Goal: Information Seeking & Learning: Learn about a topic

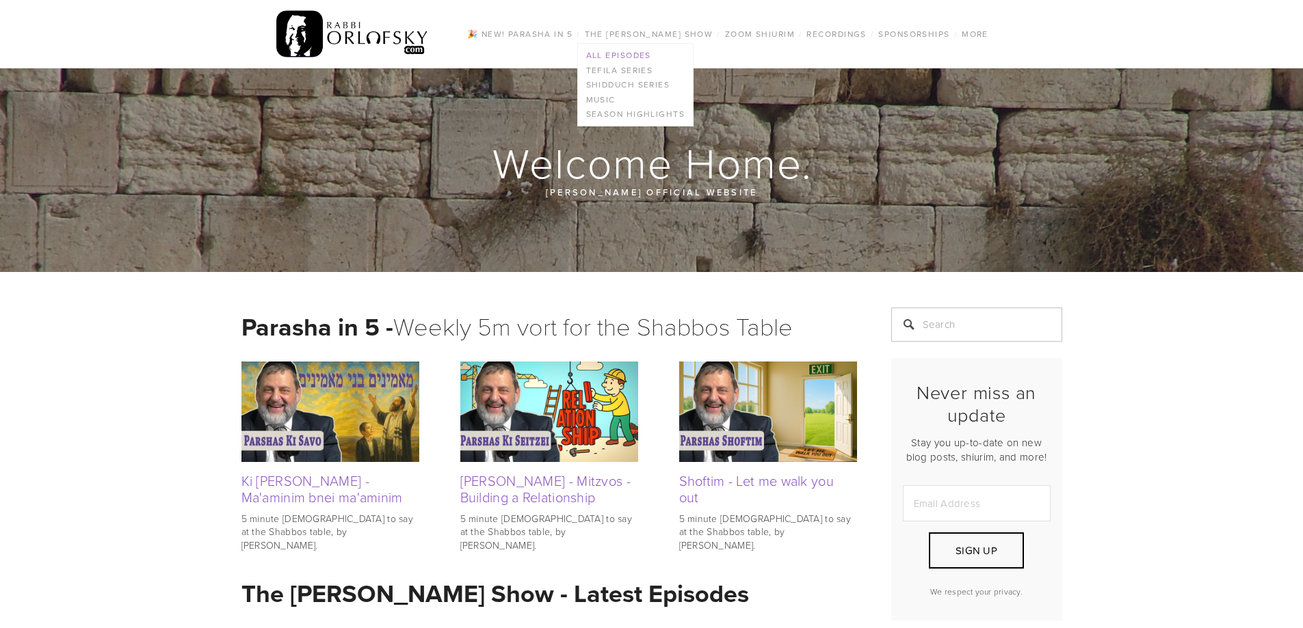
click at [620, 52] on link "All Episodes" at bounding box center [635, 55] width 115 height 15
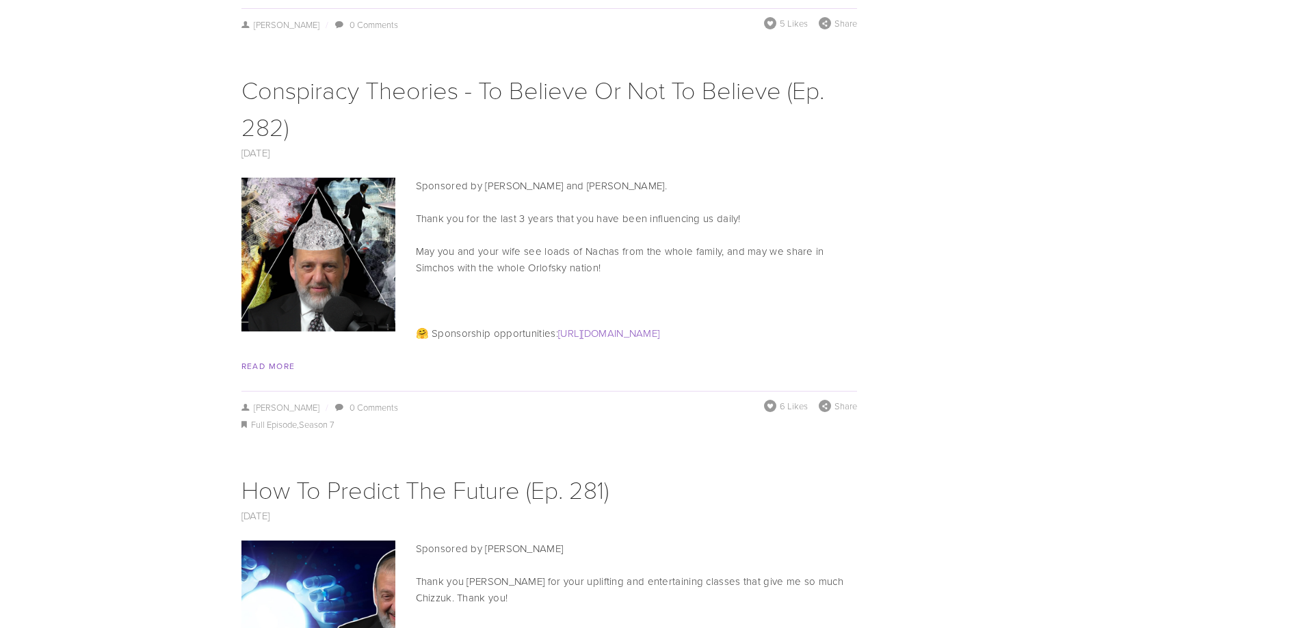
scroll to position [6701, 0]
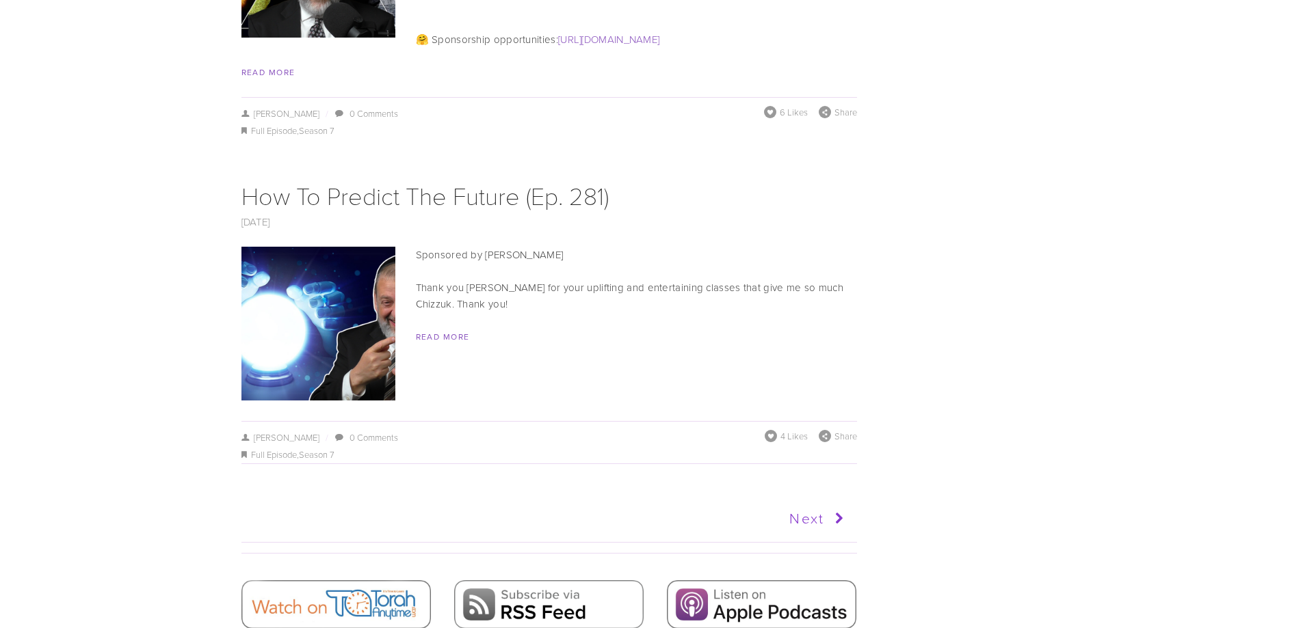
click at [813, 502] on link "Next" at bounding box center [699, 519] width 302 height 34
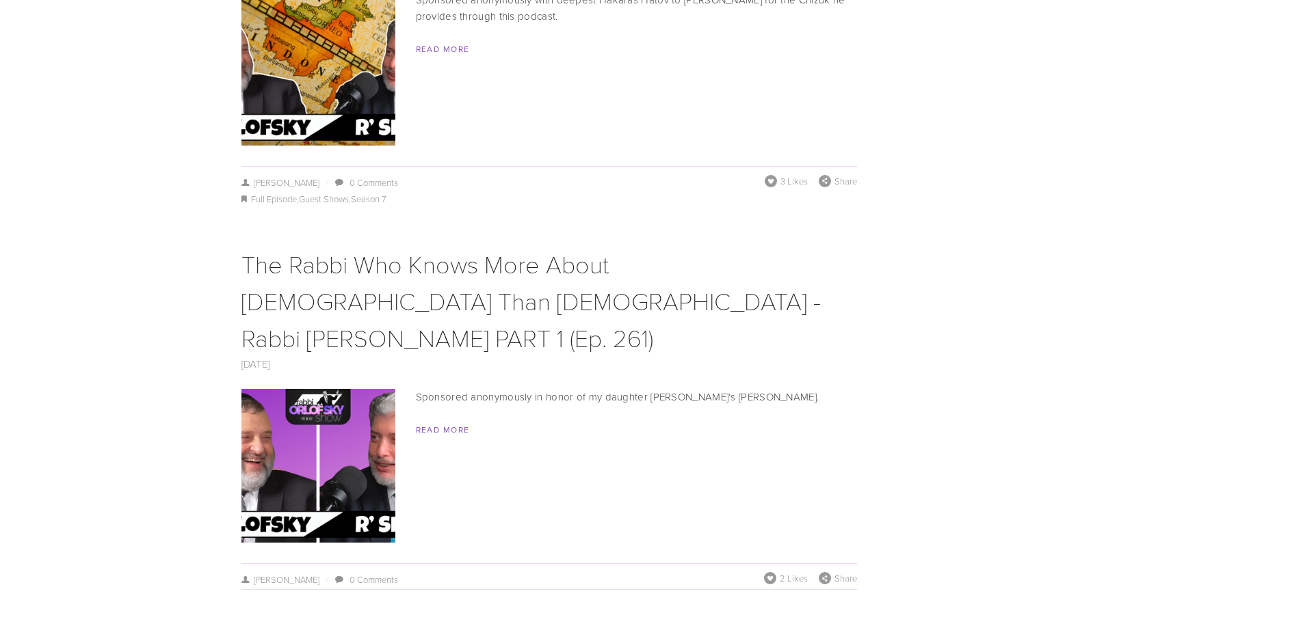
scroll to position [6906, 0]
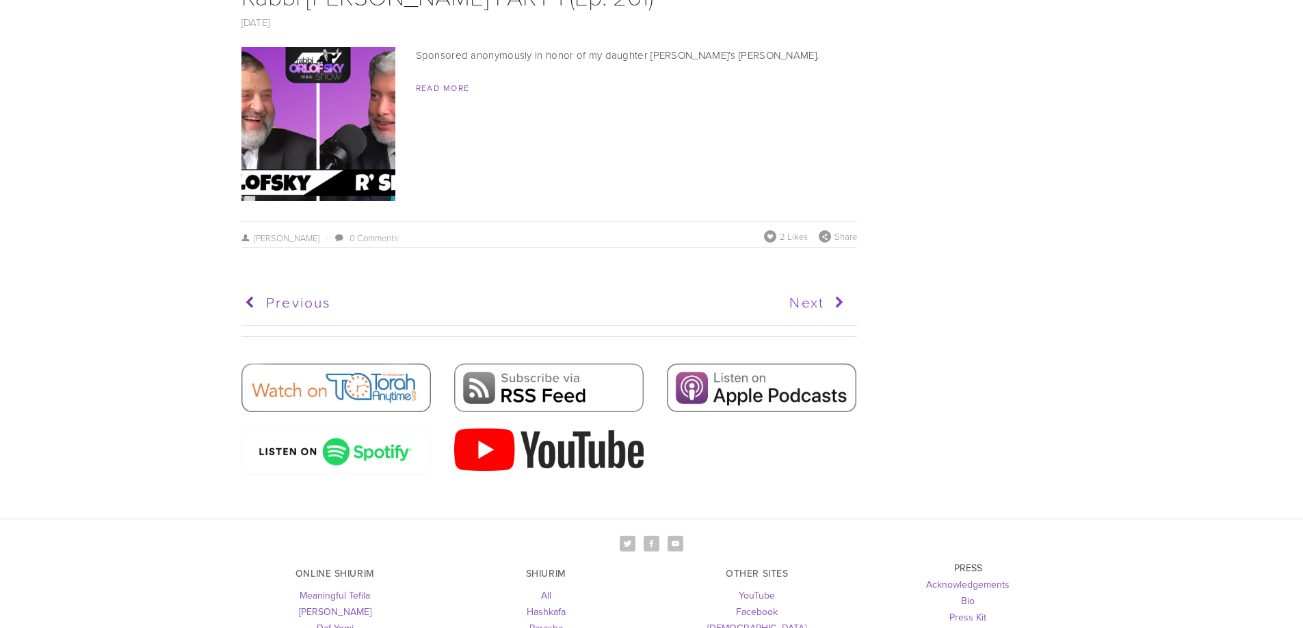
click at [847, 286] on icon at bounding box center [836, 303] width 25 height 34
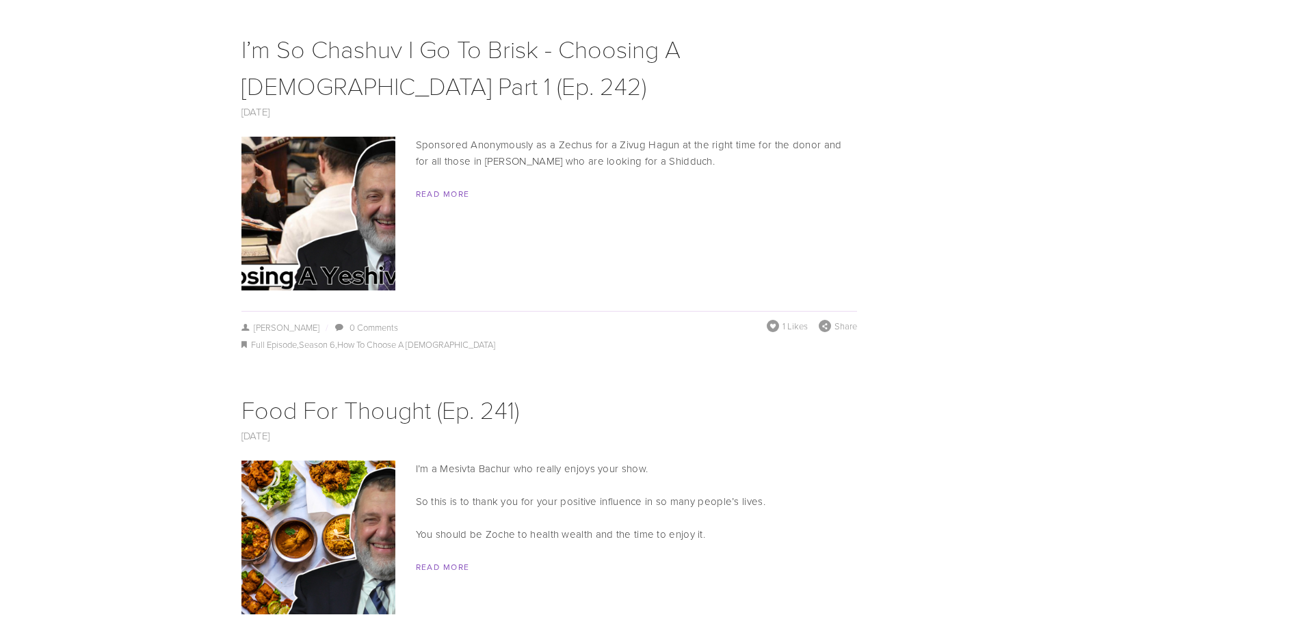
scroll to position [6847, 0]
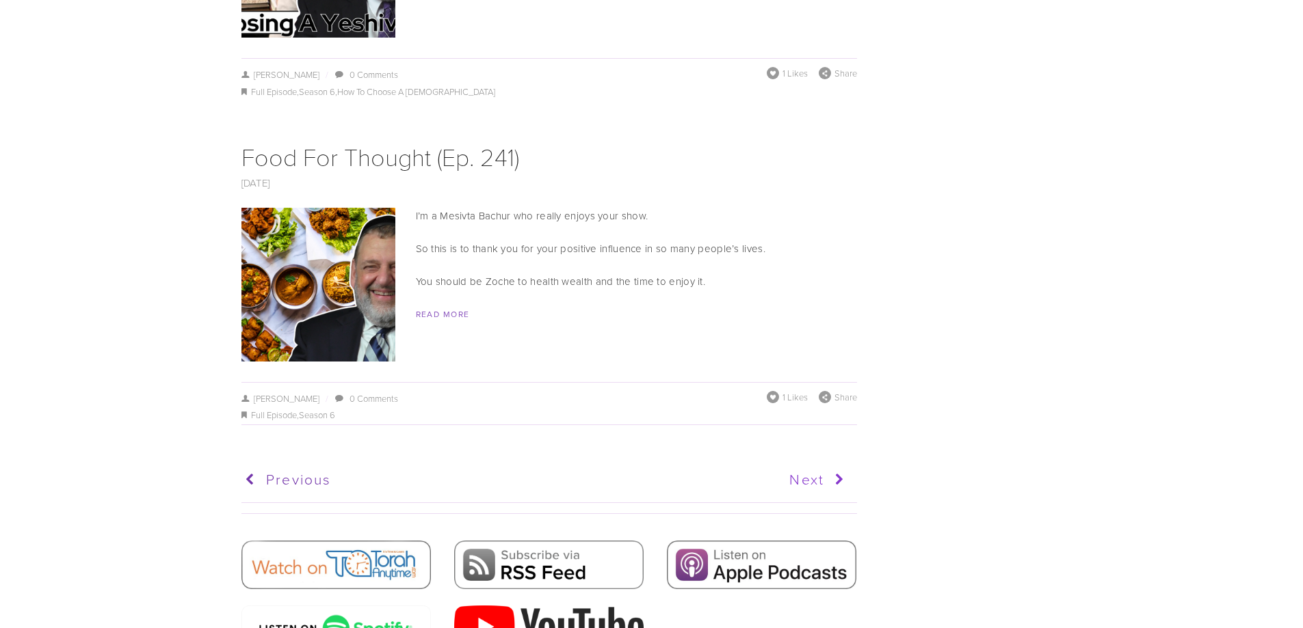
click at [803, 463] on link "Next" at bounding box center [699, 480] width 302 height 34
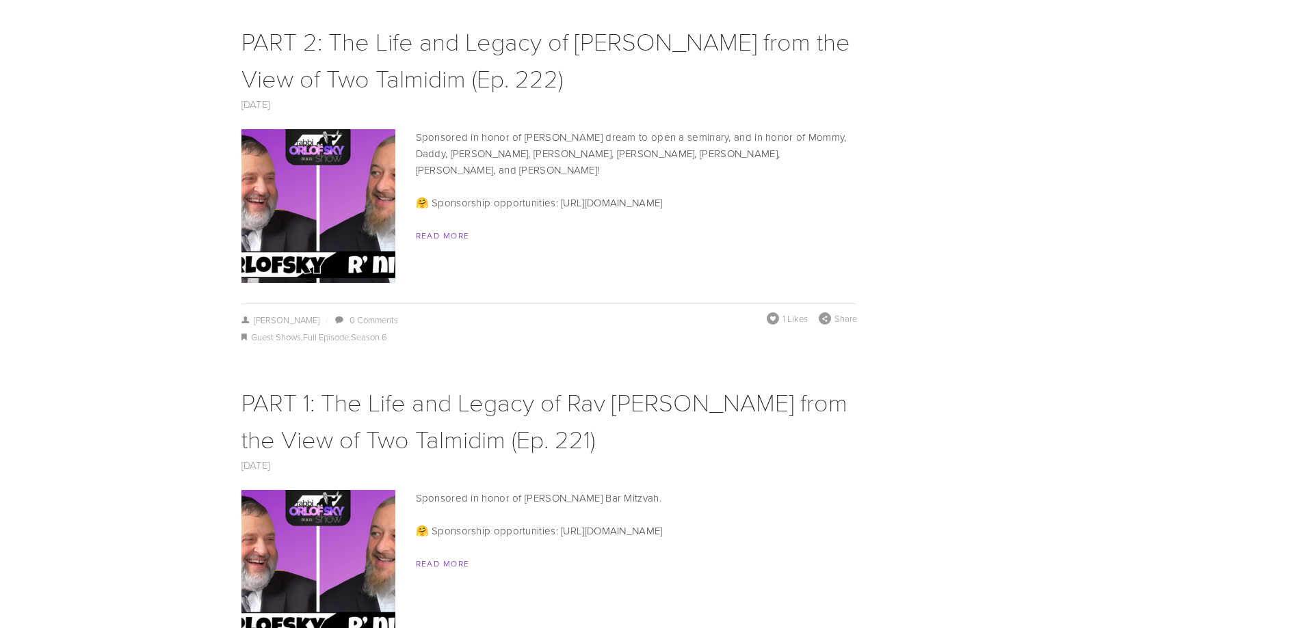
scroll to position [6975, 0]
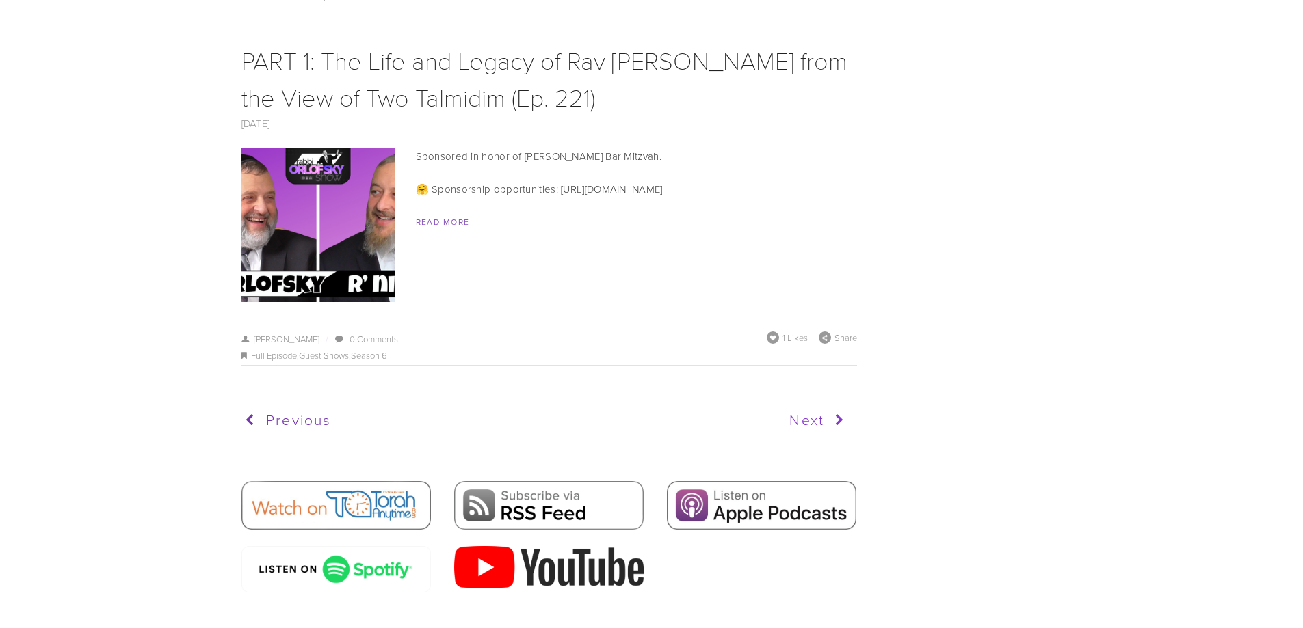
click at [808, 403] on link "Next" at bounding box center [699, 420] width 302 height 34
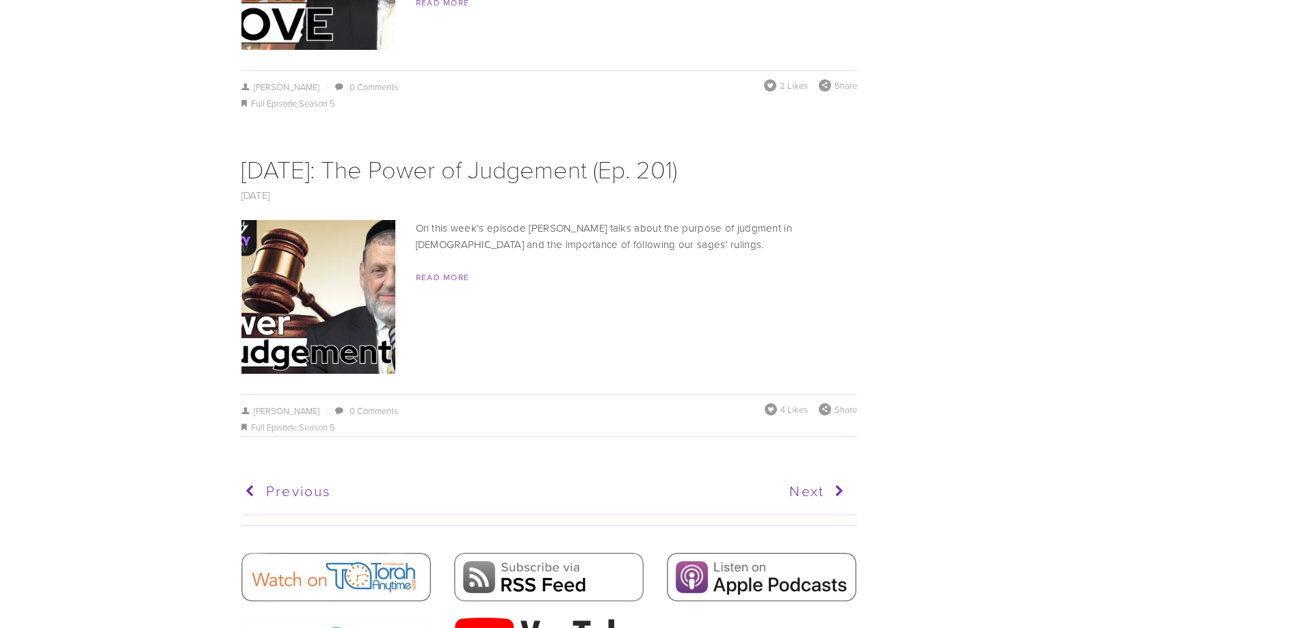
scroll to position [7210, 0]
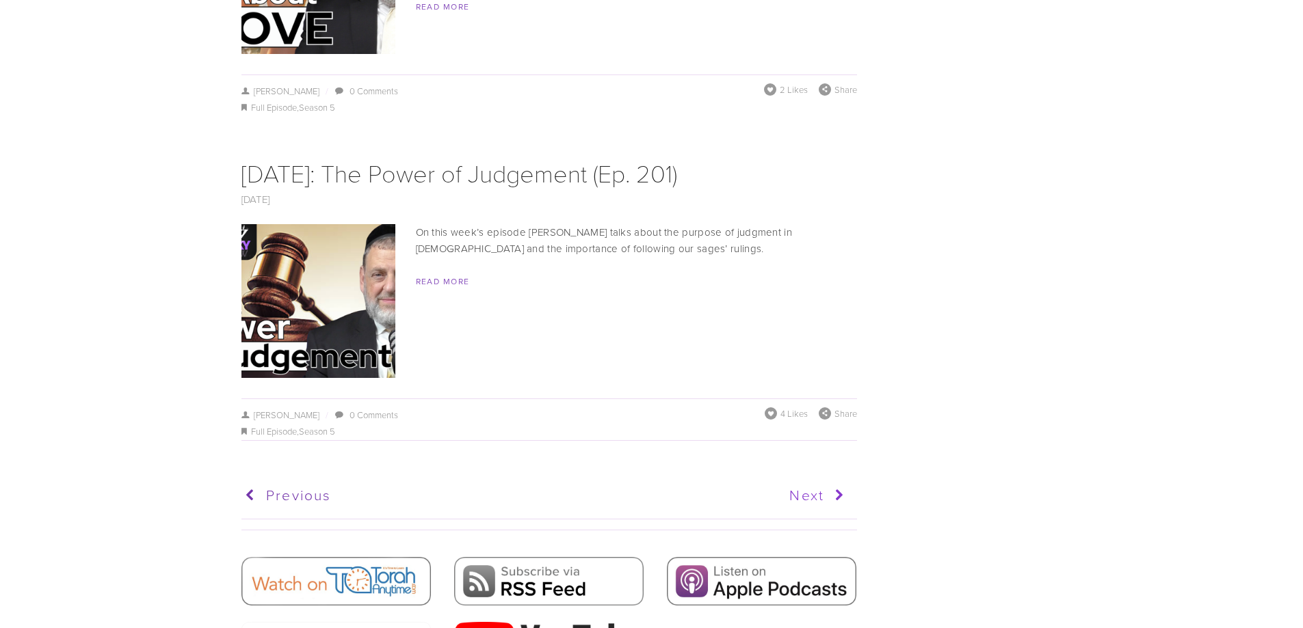
click at [834, 479] on icon at bounding box center [836, 496] width 25 height 34
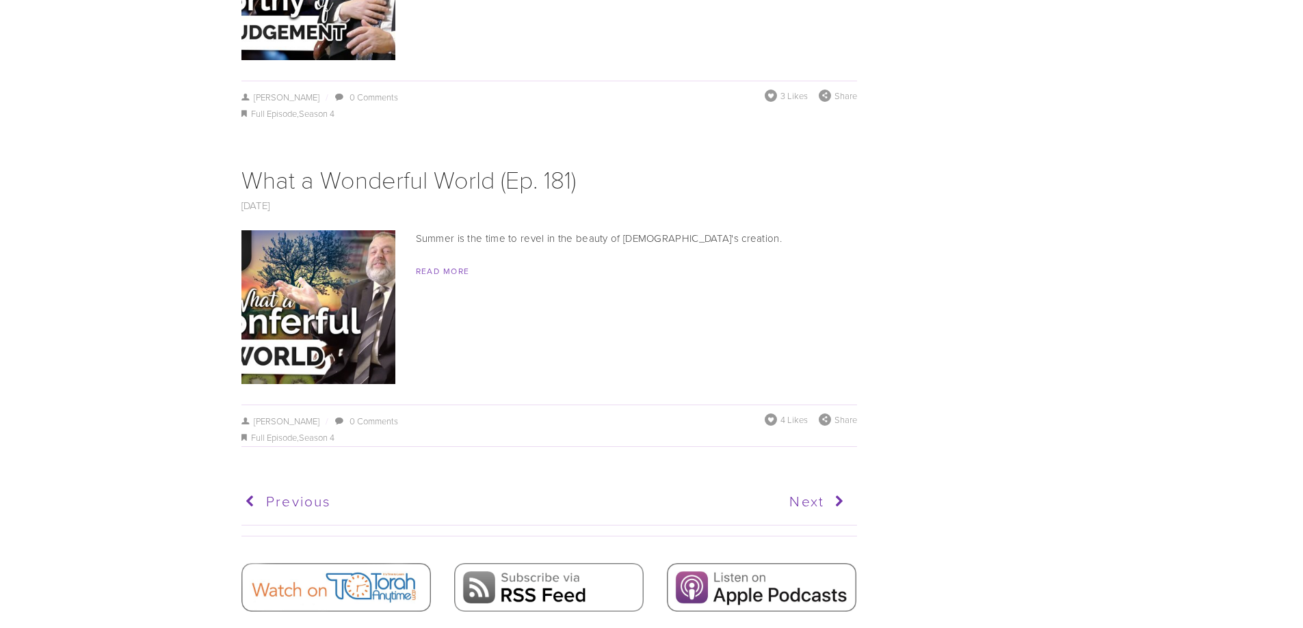
scroll to position [8342, 0]
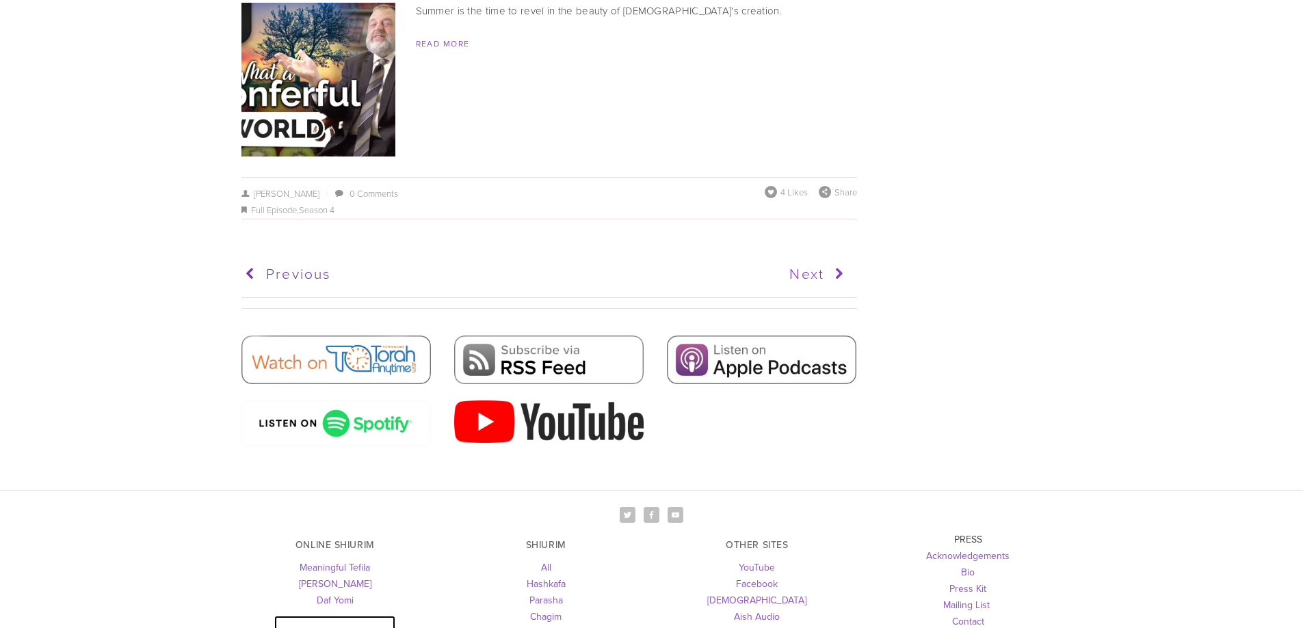
click at [833, 265] on icon at bounding box center [836, 274] width 25 height 34
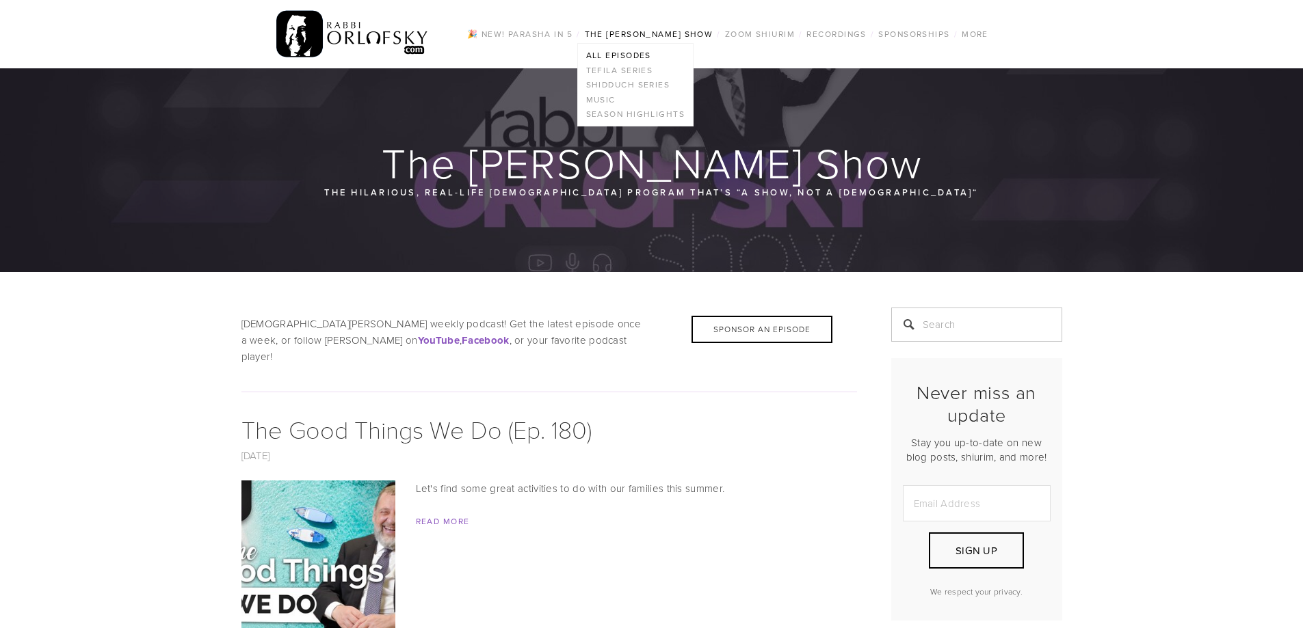
click at [635, 49] on link "All Episodes" at bounding box center [635, 55] width 115 height 15
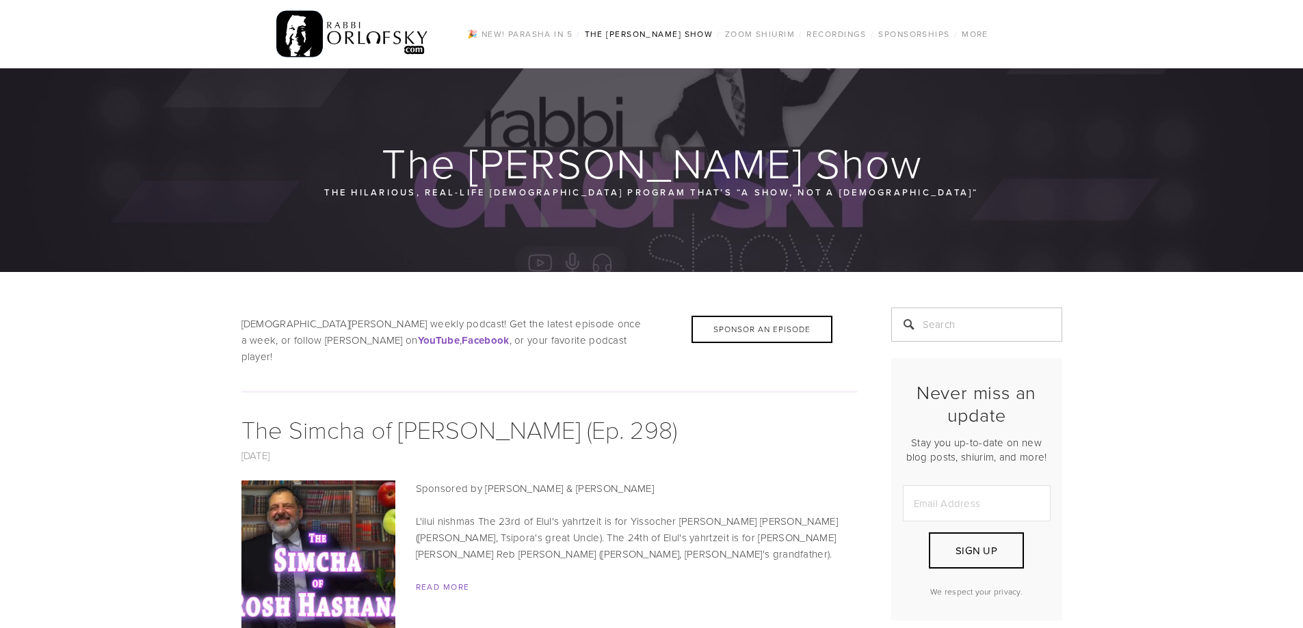
scroll to position [410, 0]
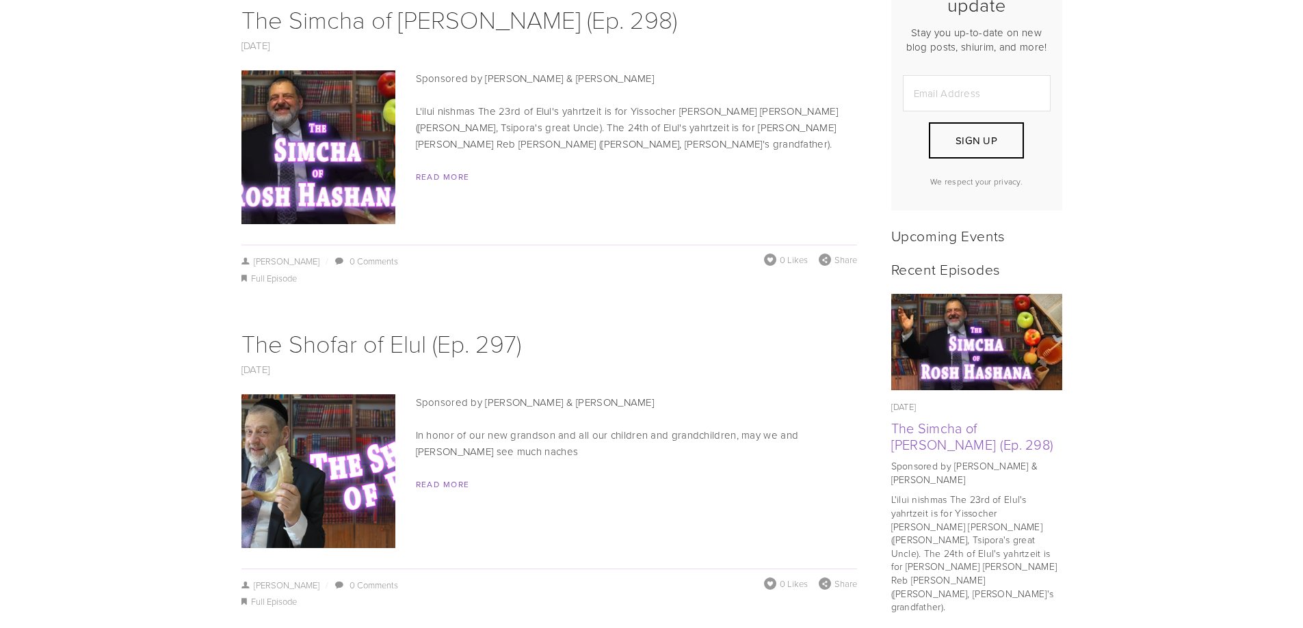
click at [465, 169] on span "Read More" at bounding box center [548, 177] width 615 height 16
click at [465, 171] on link "Read More" at bounding box center [443, 177] width 54 height 12
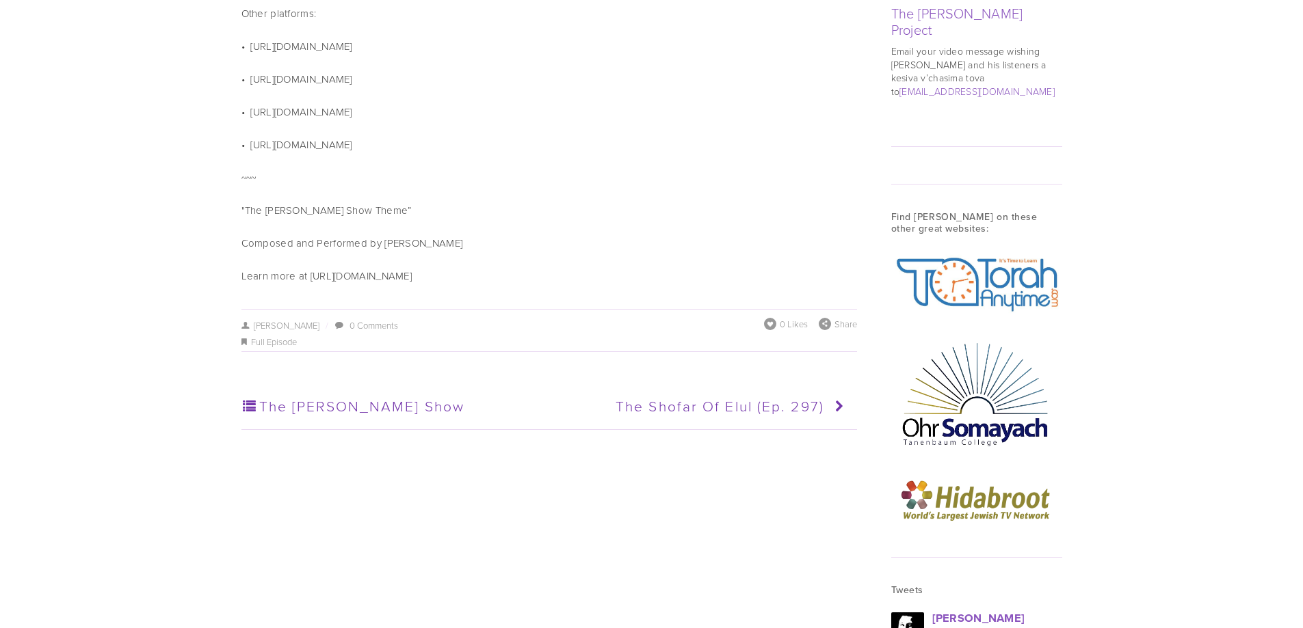
scroll to position [1436, 0]
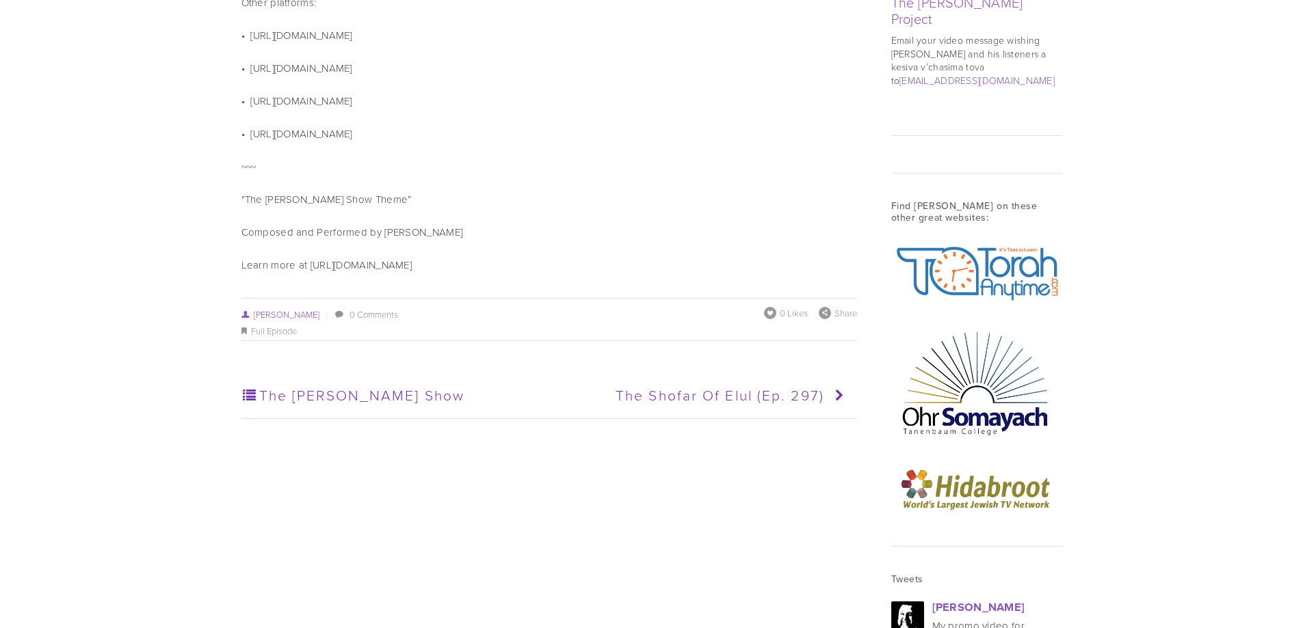
click at [289, 308] on link "[PERSON_NAME]" at bounding box center [280, 314] width 79 height 12
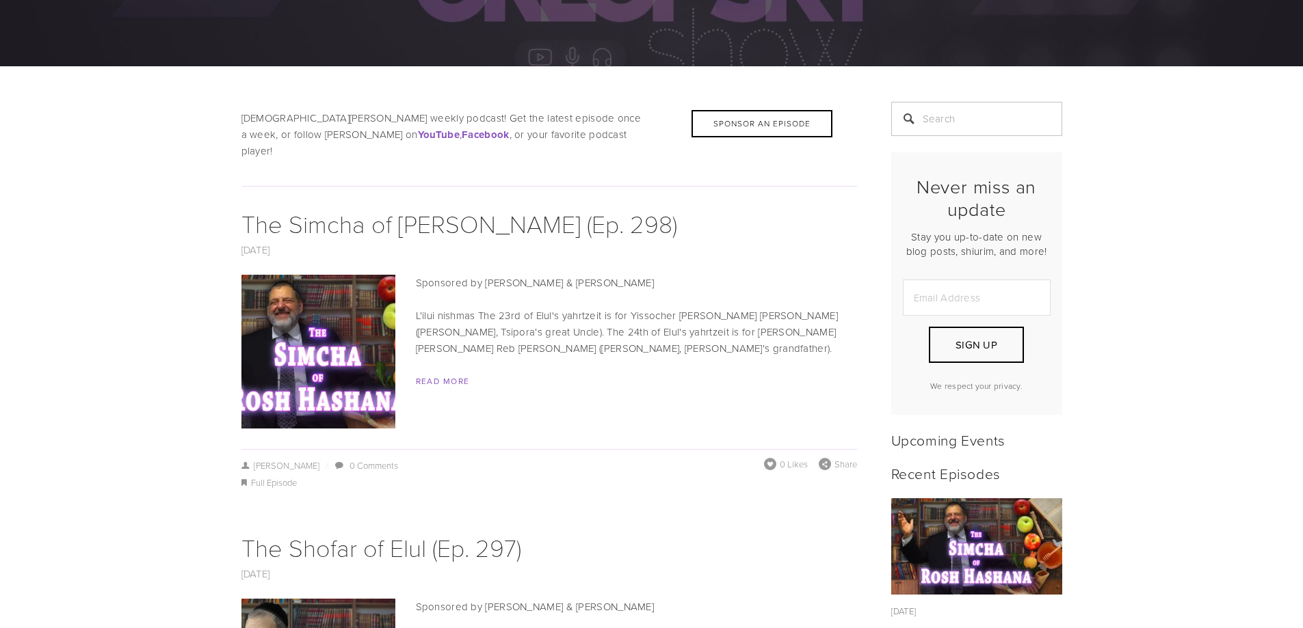
scroll to position [205, 0]
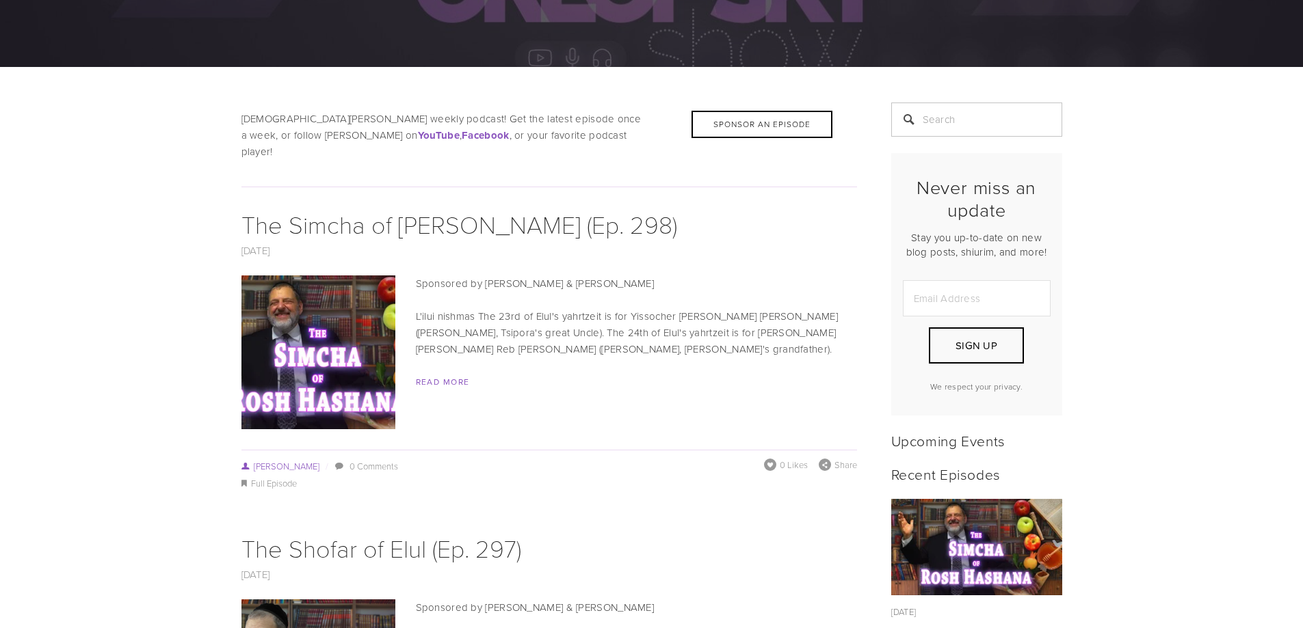
click at [278, 460] on link "[PERSON_NAME]" at bounding box center [280, 466] width 79 height 12
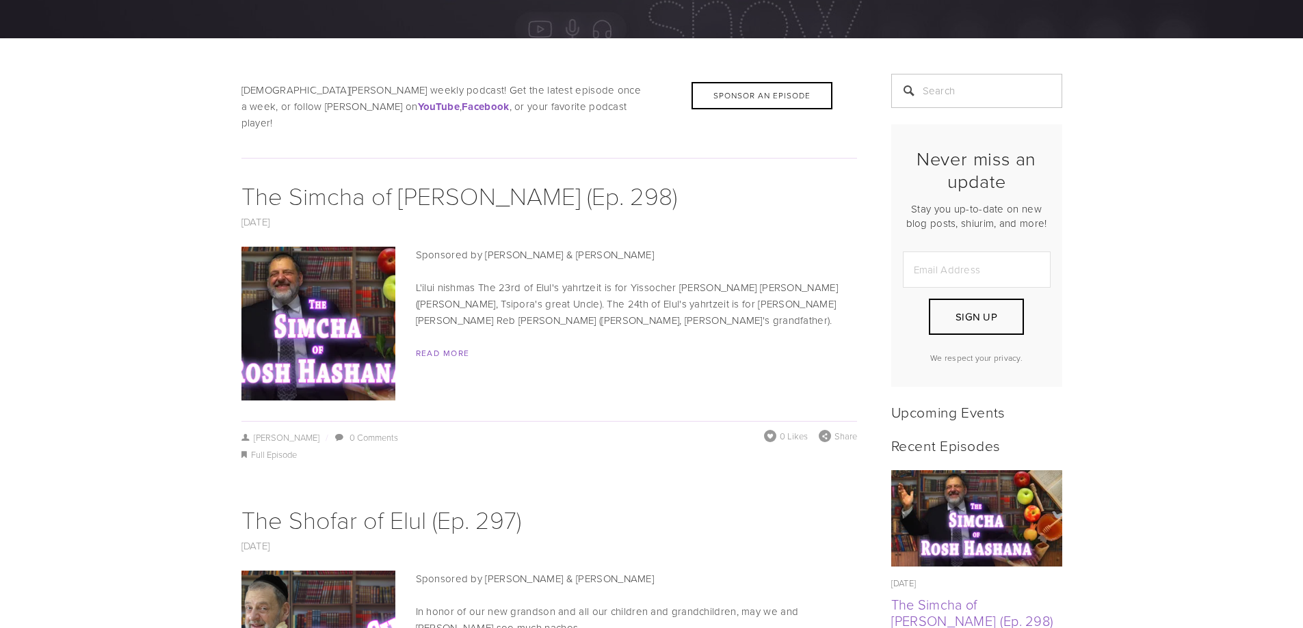
scroll to position [410, 0]
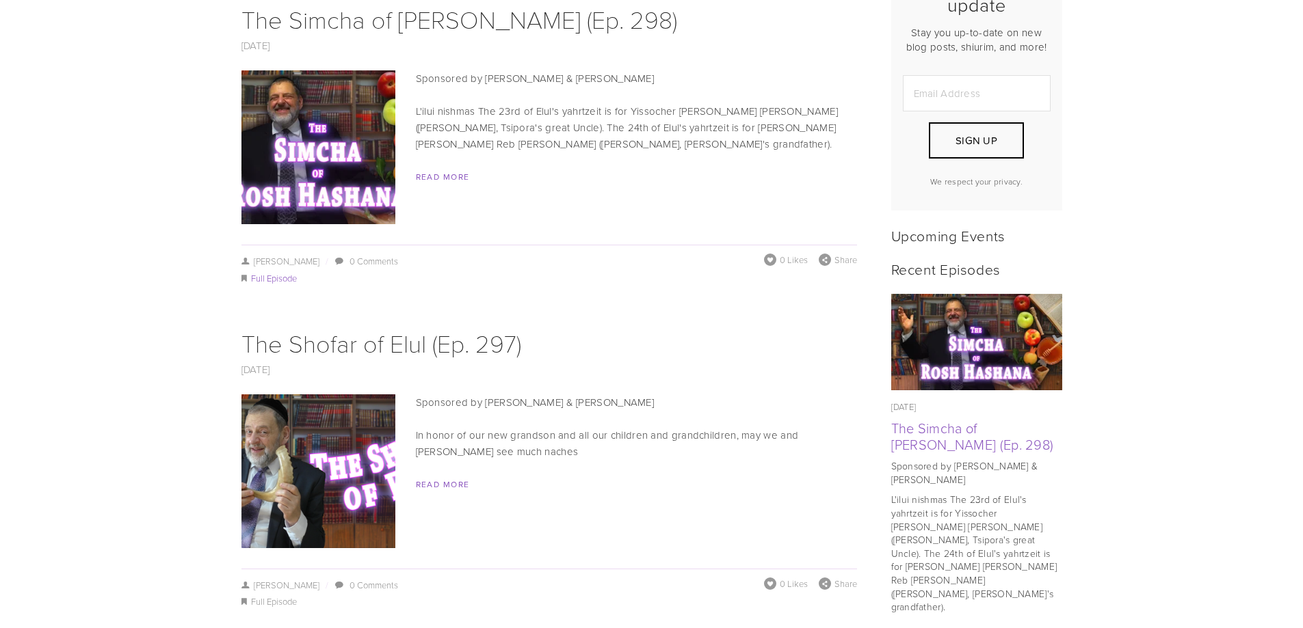
click at [264, 272] on link "Full Episode" at bounding box center [274, 278] width 46 height 12
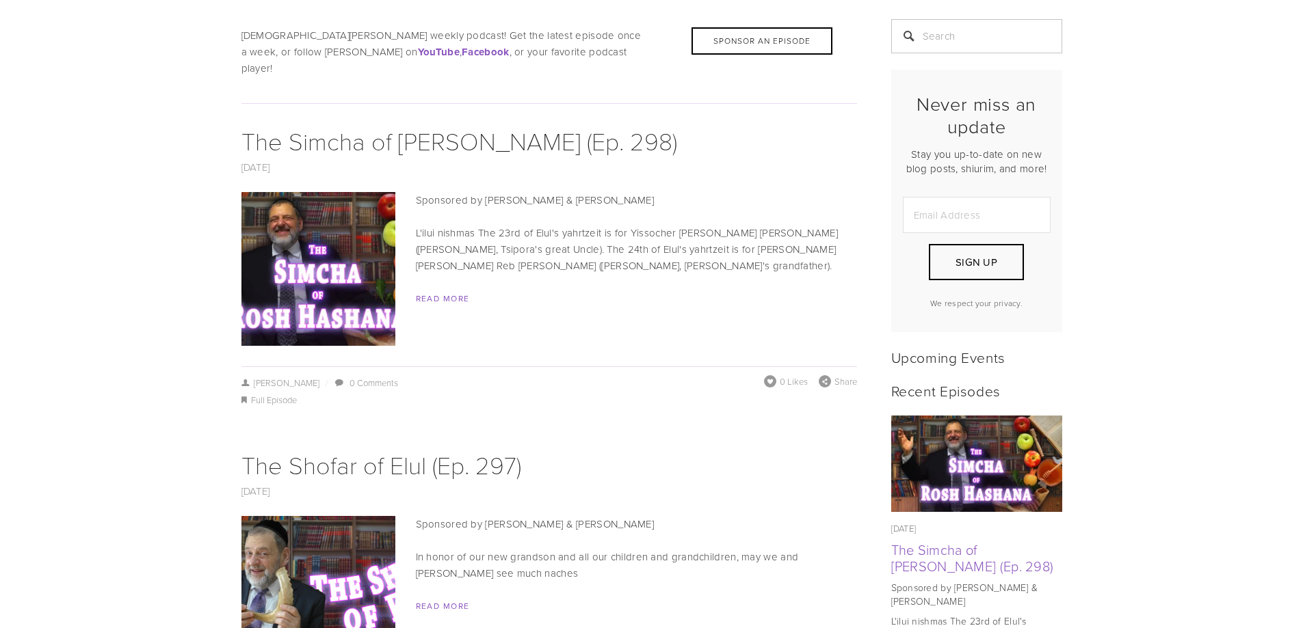
scroll to position [410, 0]
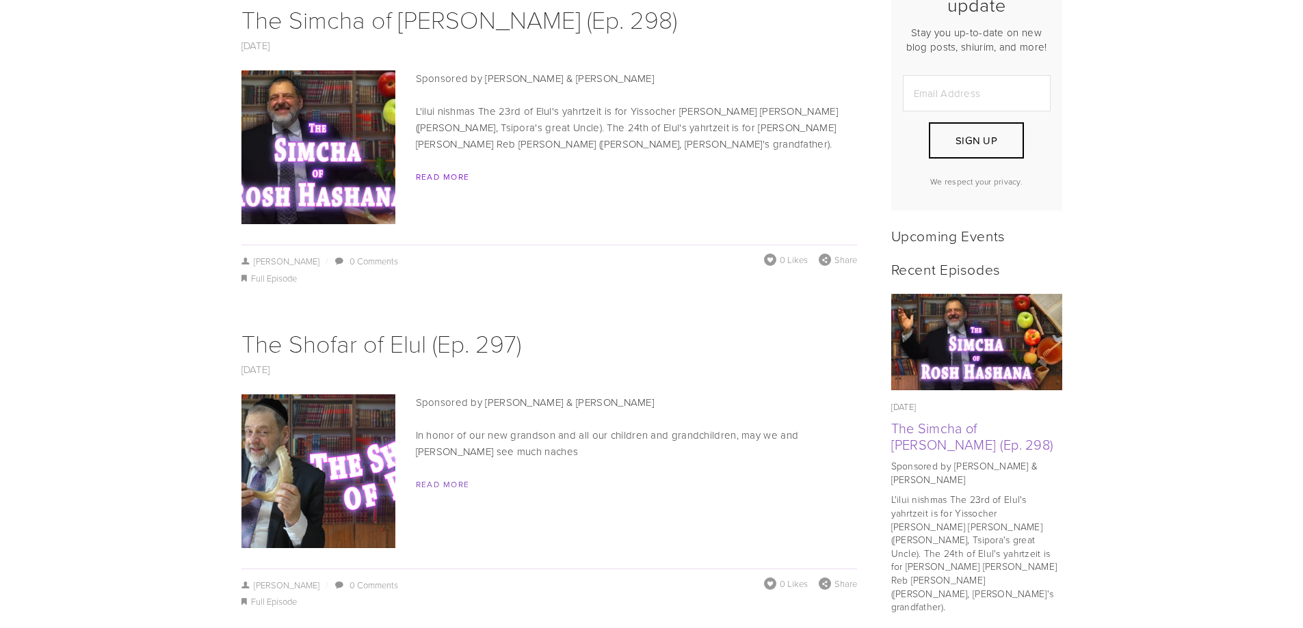
click at [448, 171] on link "Read More" at bounding box center [443, 177] width 54 height 12
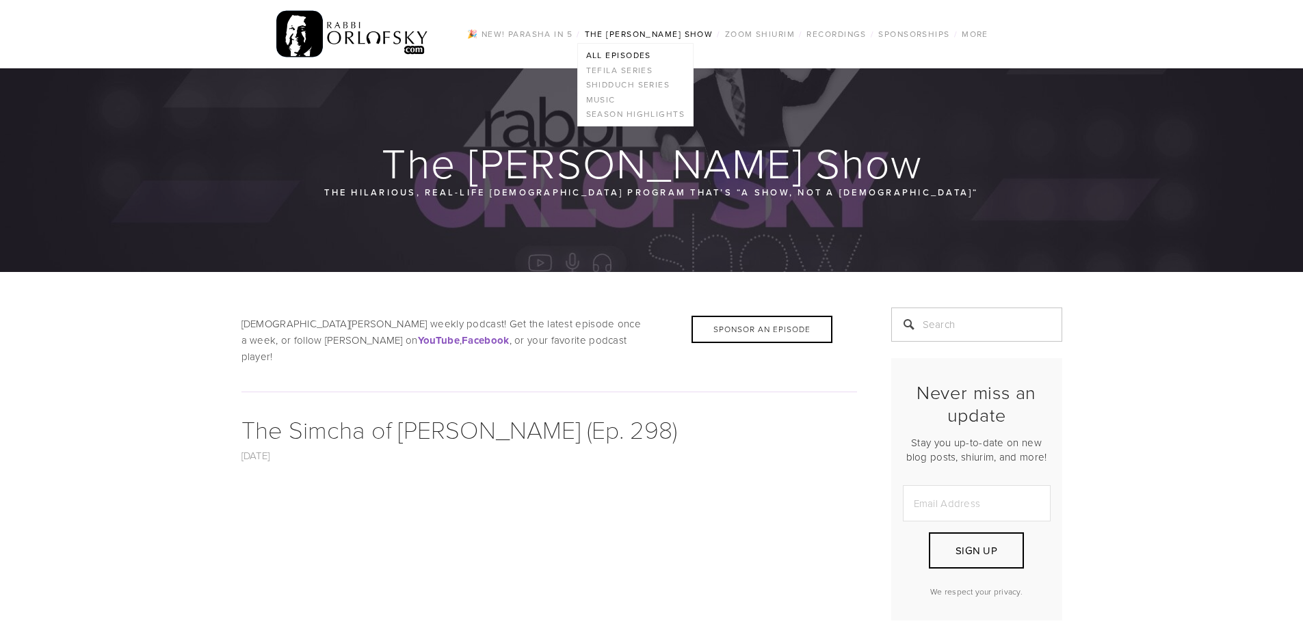
click at [614, 55] on link "All Episodes" at bounding box center [635, 55] width 115 height 15
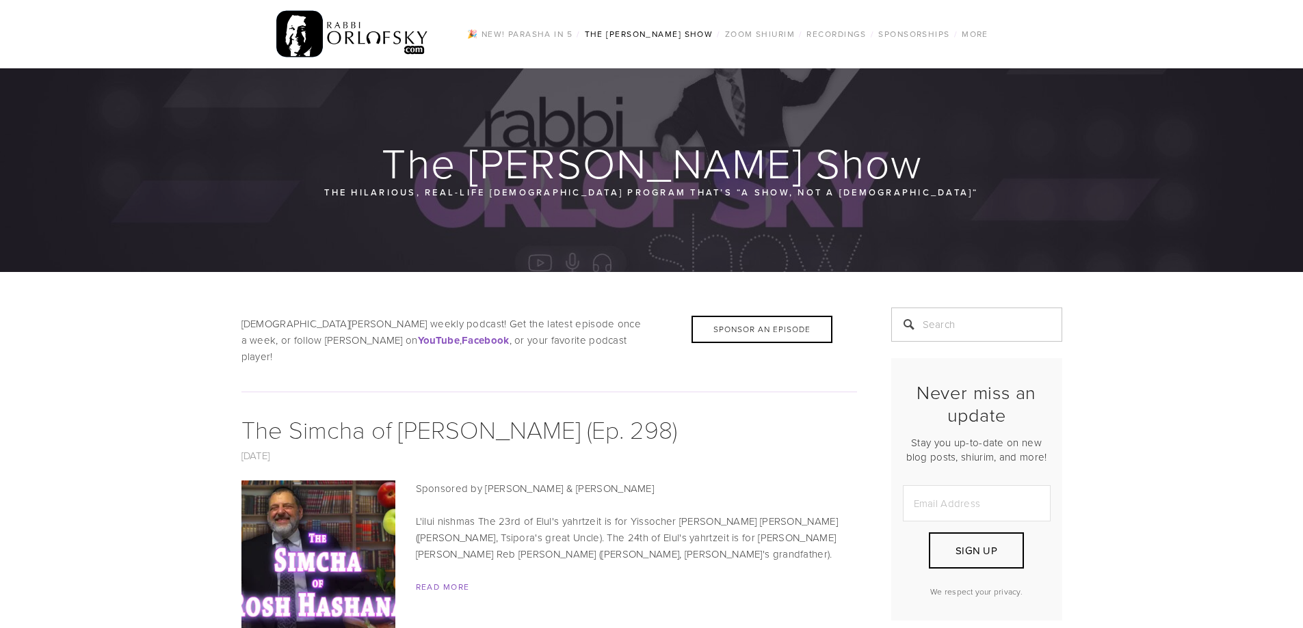
click at [985, 323] on input "Search" at bounding box center [976, 325] width 171 height 34
type input "weil"
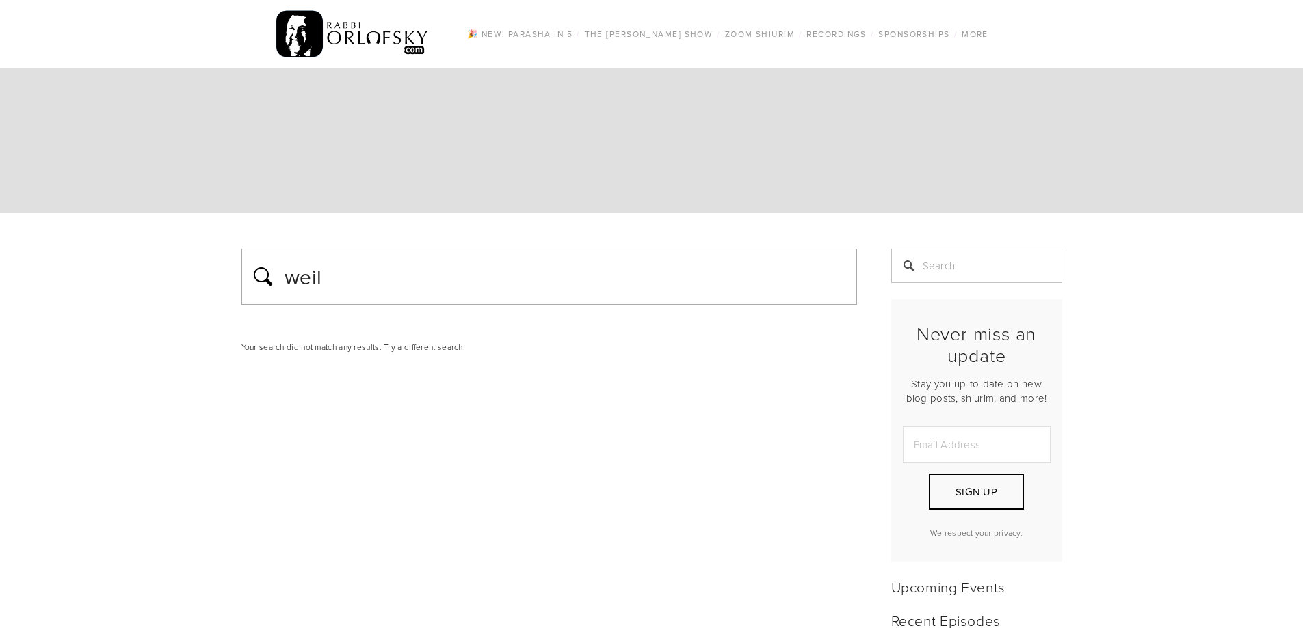
click at [403, 284] on input "weil" at bounding box center [565, 277] width 565 height 34
type input "[PERSON_NAME]"
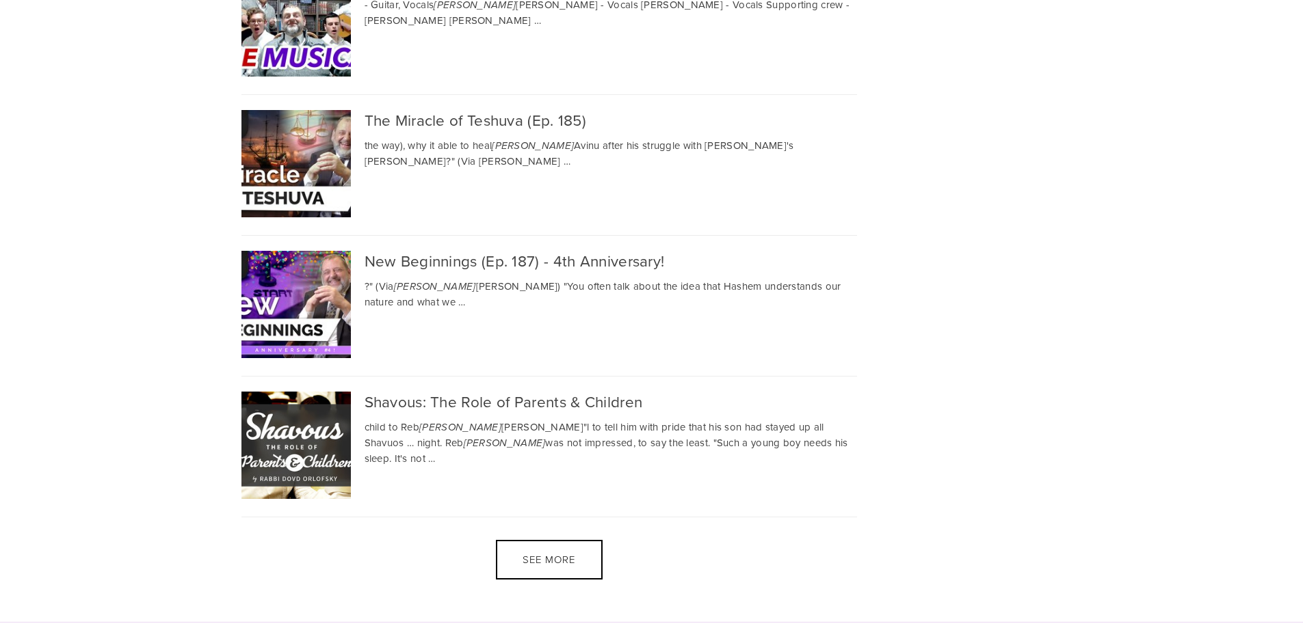
scroll to position [2667, 0]
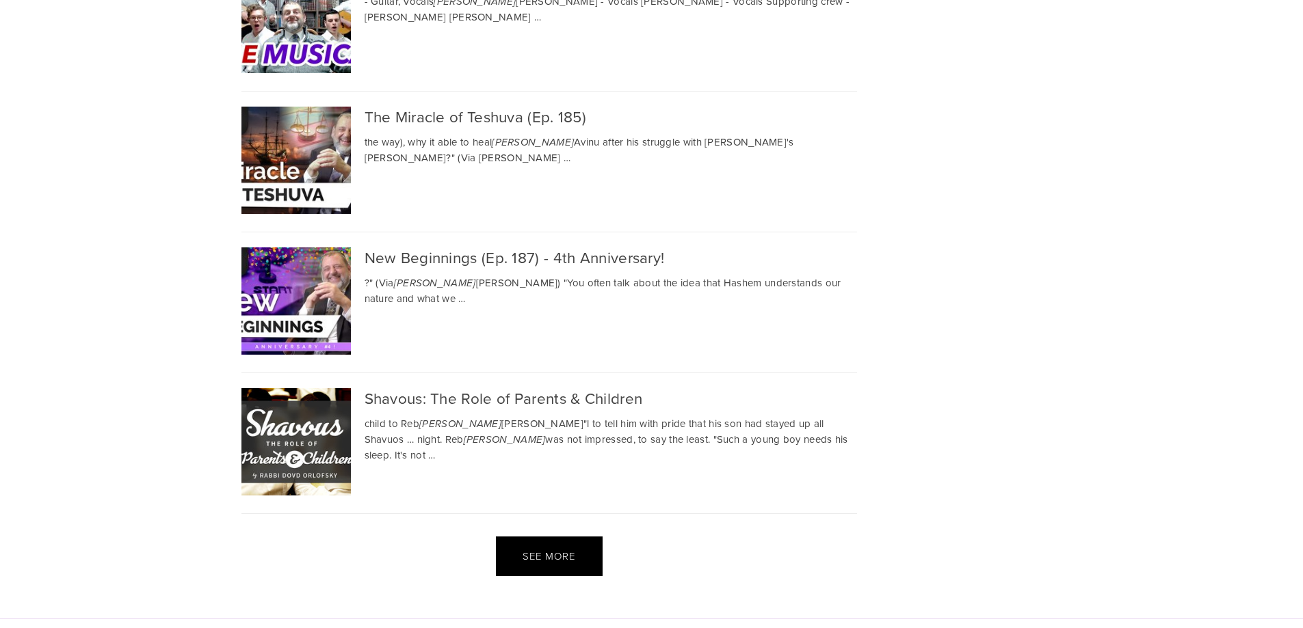
click at [594, 537] on div "See more" at bounding box center [549, 557] width 107 height 40
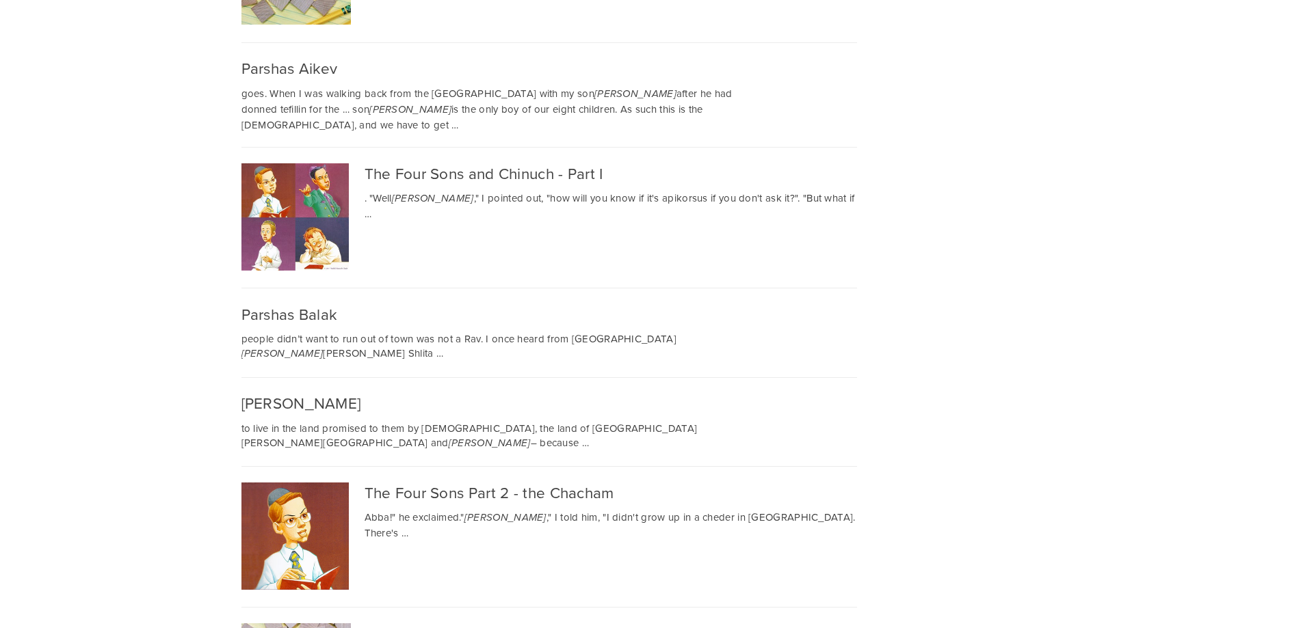
scroll to position [16, 0]
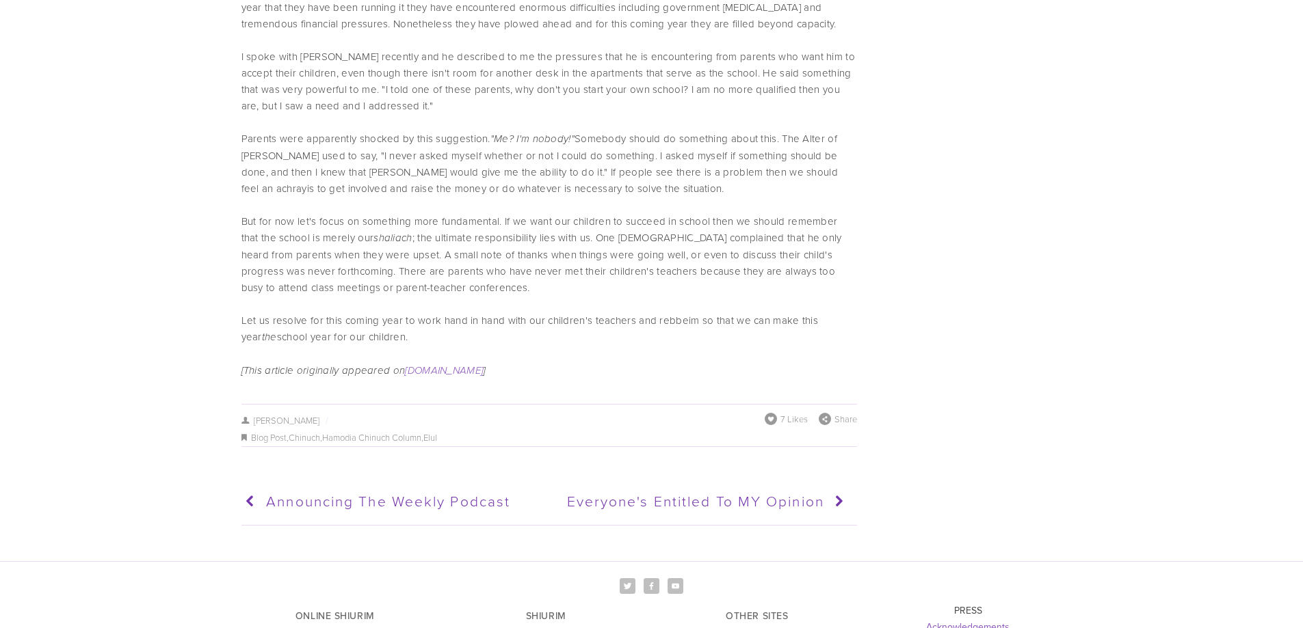
scroll to position [3268, 0]
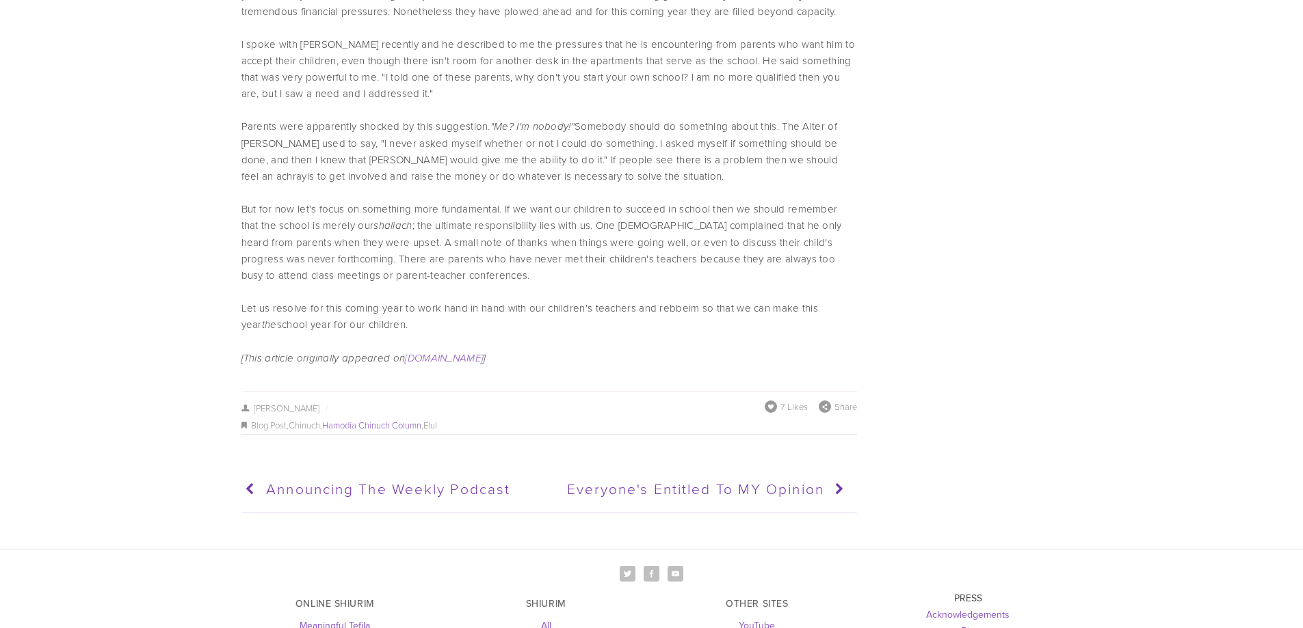
click at [378, 428] on link "Hamodia Chinuch Column" at bounding box center [371, 425] width 99 height 12
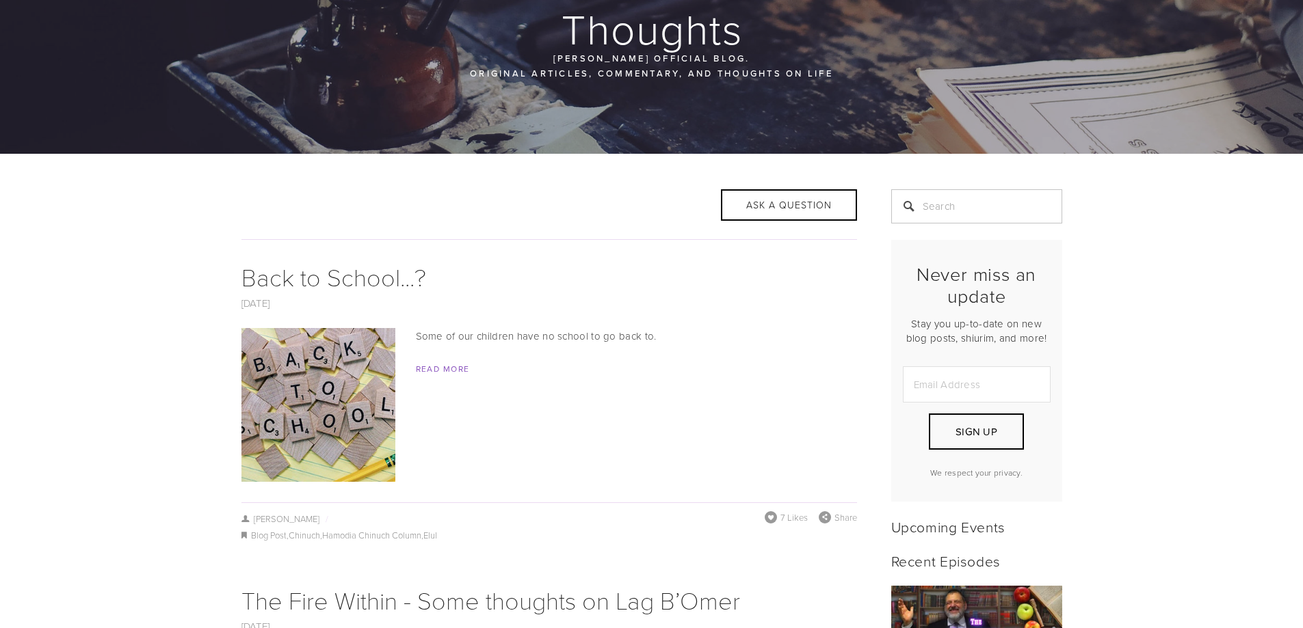
scroll to position [126, 0]
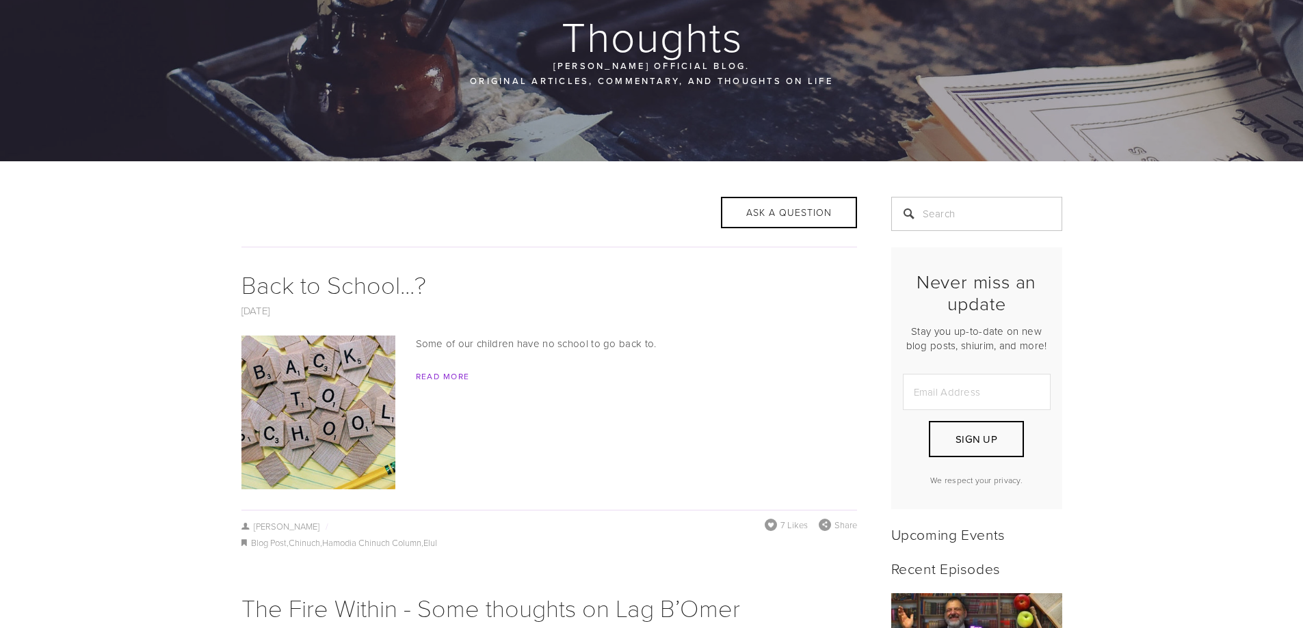
click at [453, 373] on link "Read More" at bounding box center [443, 377] width 54 height 12
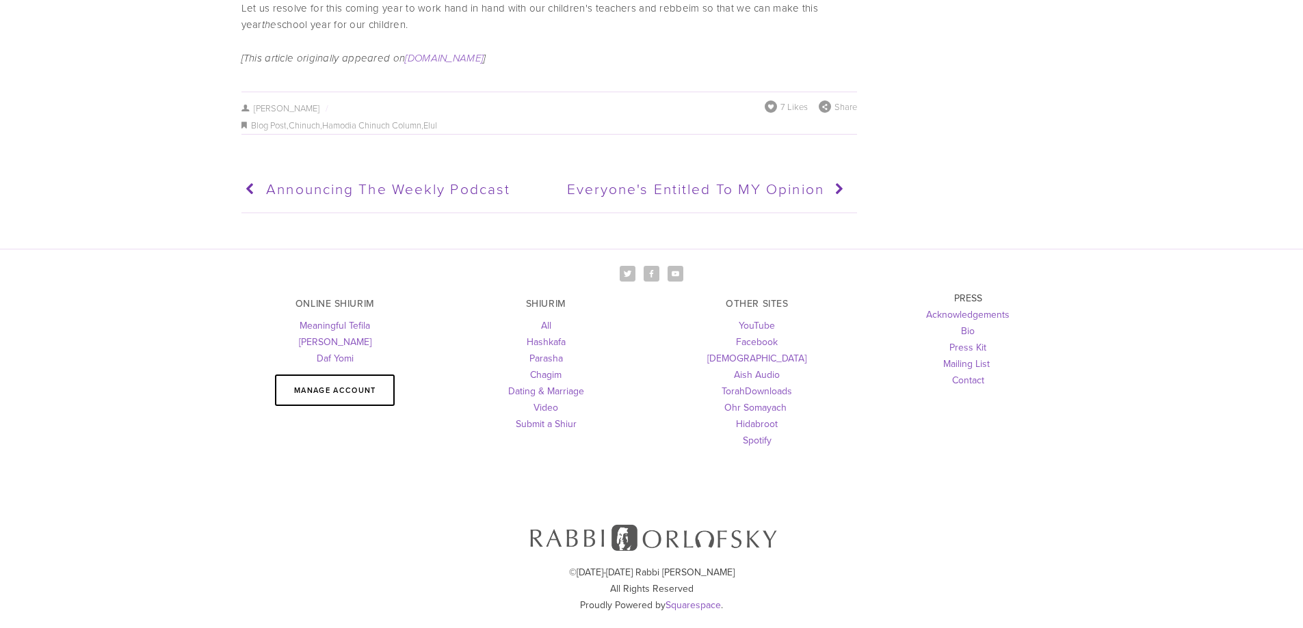
scroll to position [3500, 0]
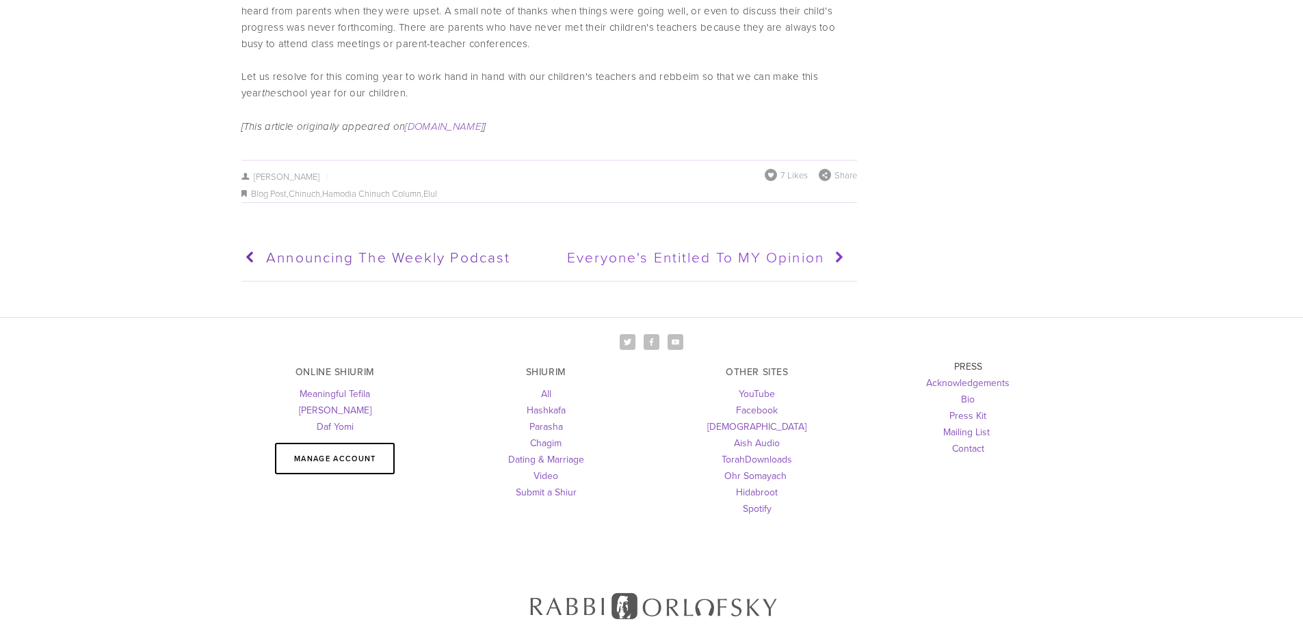
click at [743, 263] on span "Everyone's Entitled to MY opinion" at bounding box center [695, 257] width 257 height 20
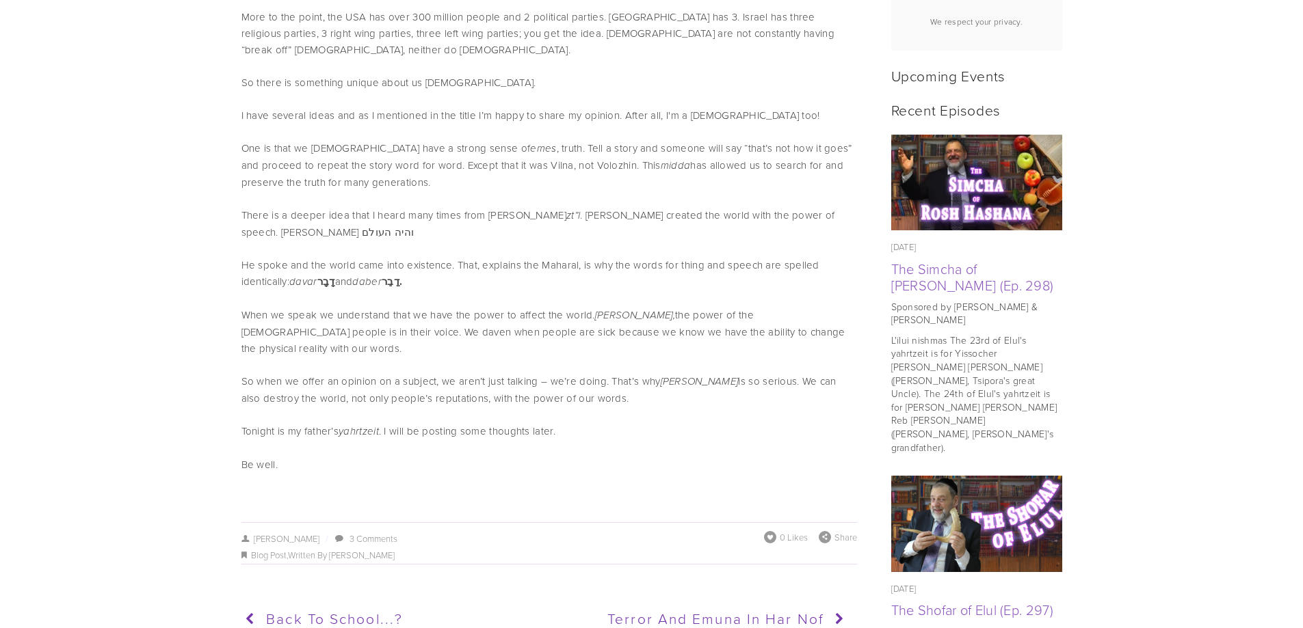
scroll to position [615, 0]
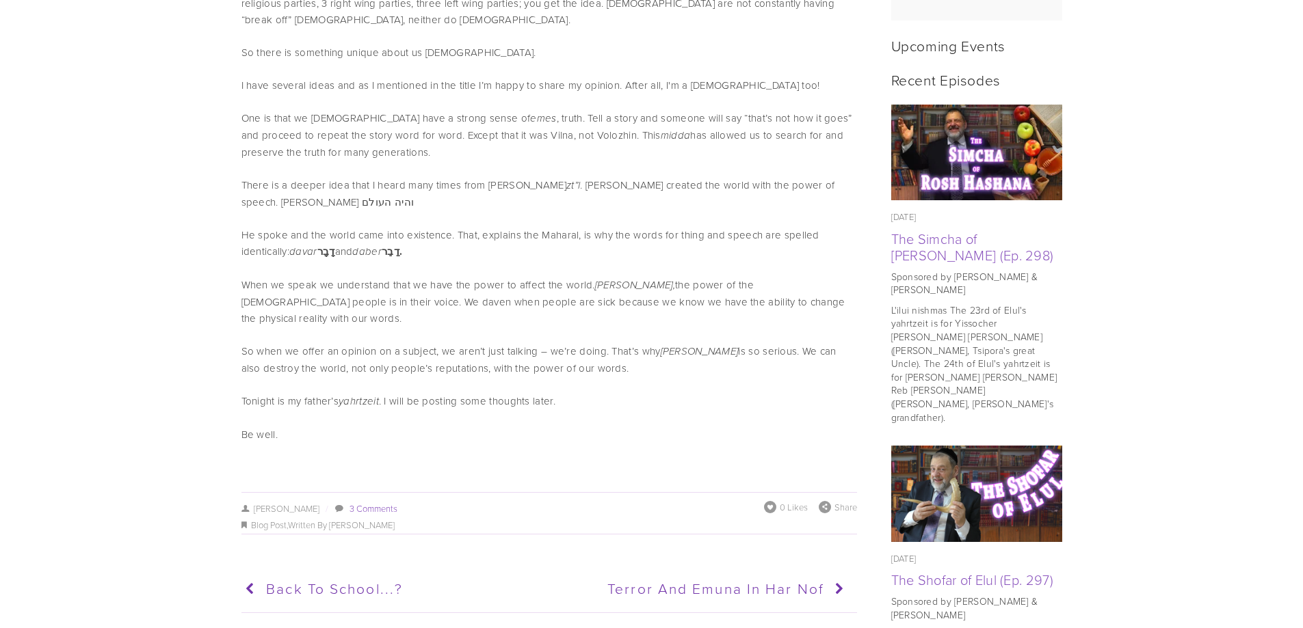
click at [381, 503] on link "3 Comments" at bounding box center [373, 509] width 48 height 12
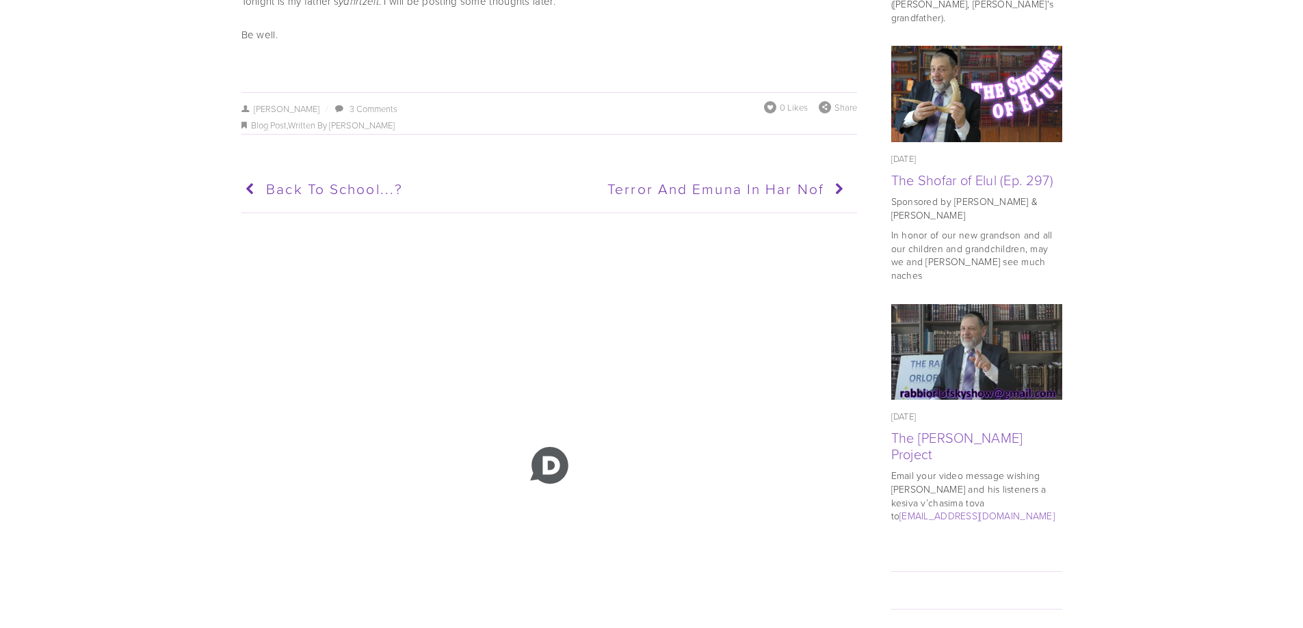
scroll to position [1289, 0]
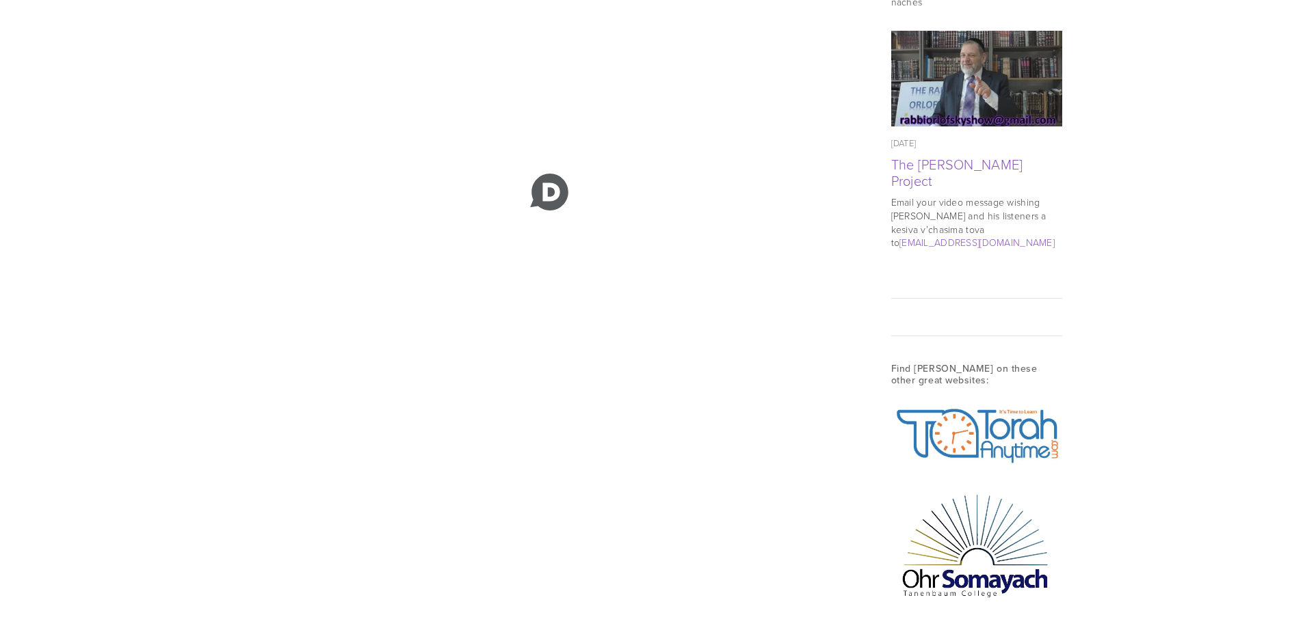
click at [563, 165] on icon at bounding box center [549, 192] width 55 height 55
